Goal: Navigation & Orientation: Find specific page/section

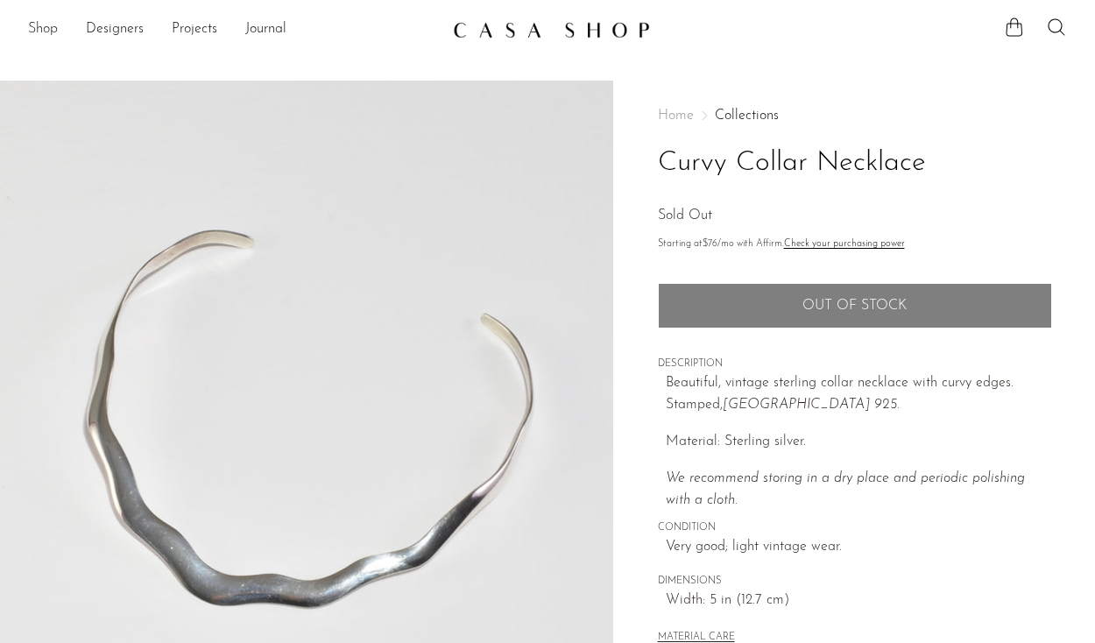
click at [49, 32] on link "Shop" at bounding box center [43, 29] width 30 height 23
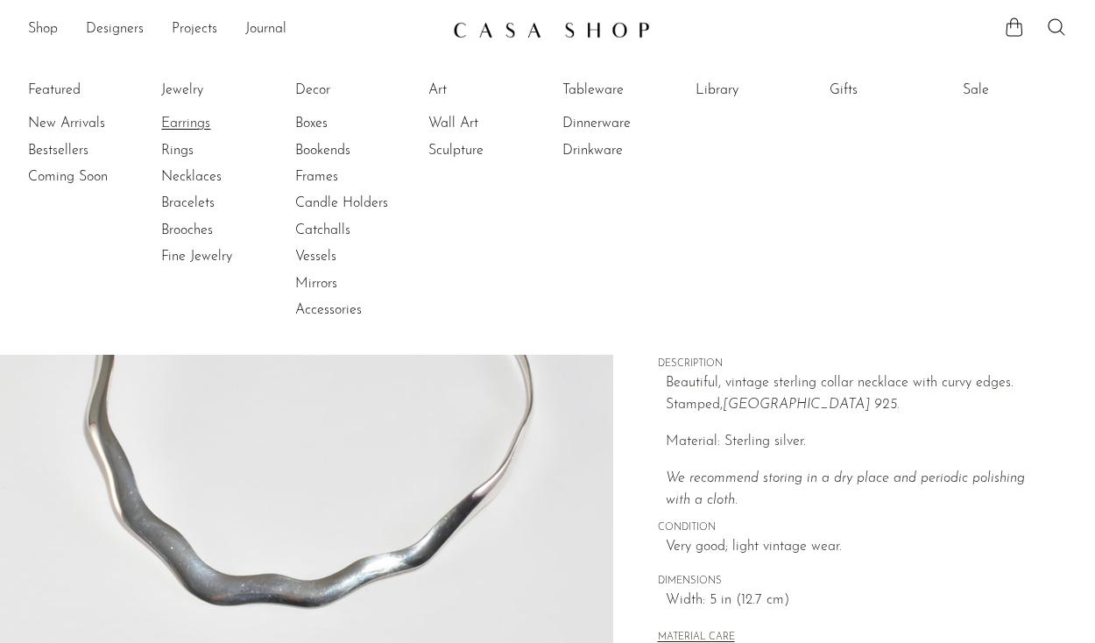
click at [184, 117] on link "Earrings" at bounding box center [226, 123] width 131 height 19
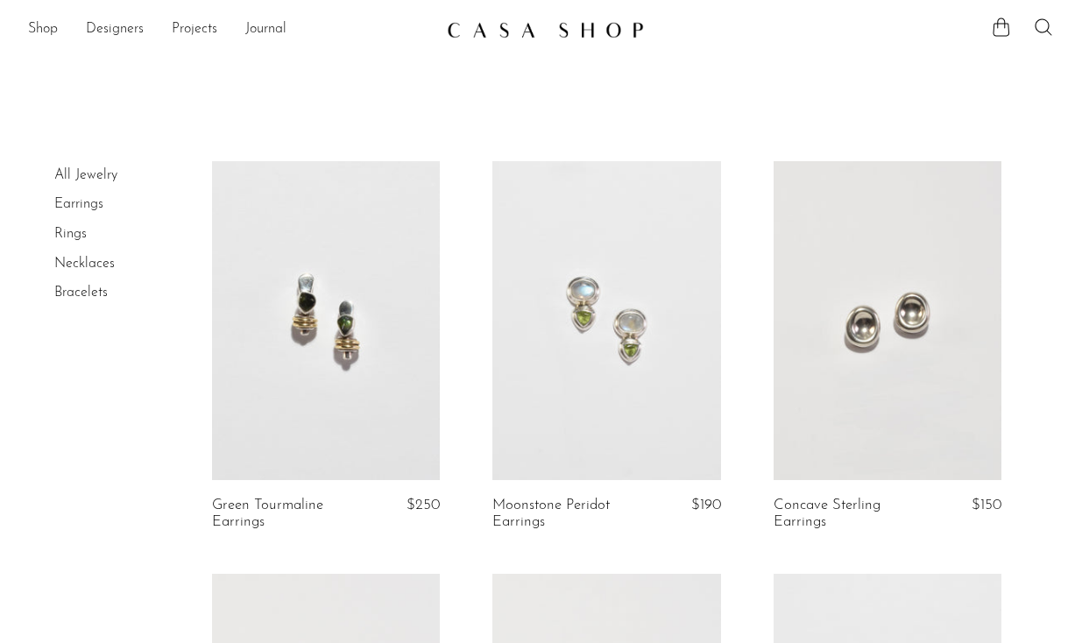
click at [67, 235] on link "Rings" at bounding box center [70, 234] width 32 height 14
